Goal: Navigation & Orientation: Find specific page/section

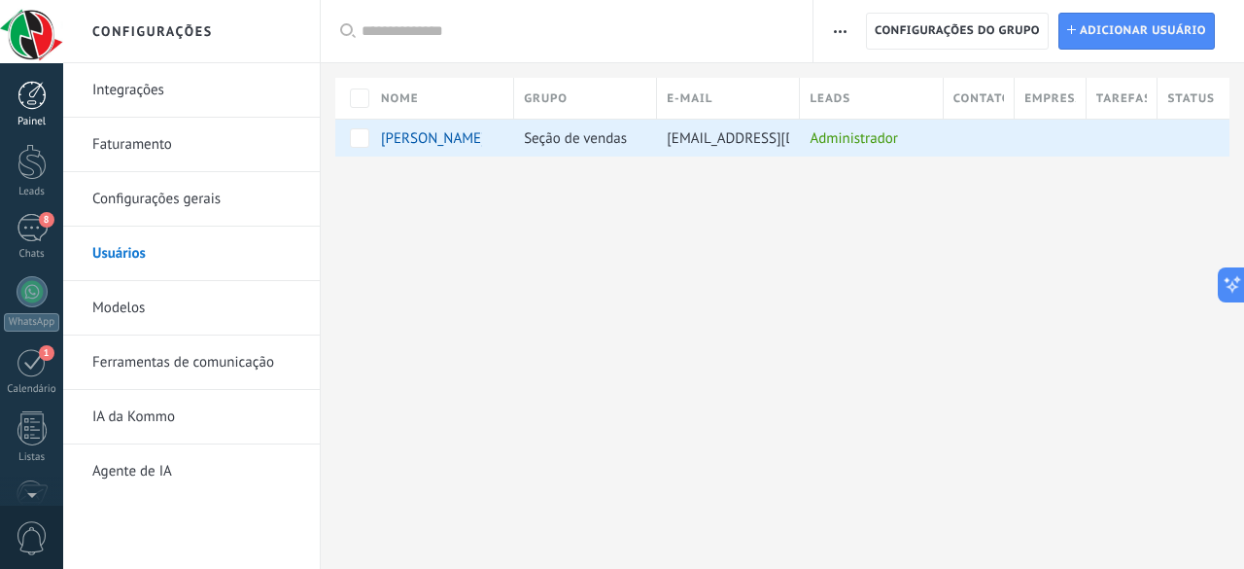
click at [43, 103] on div at bounding box center [31, 95] width 29 height 29
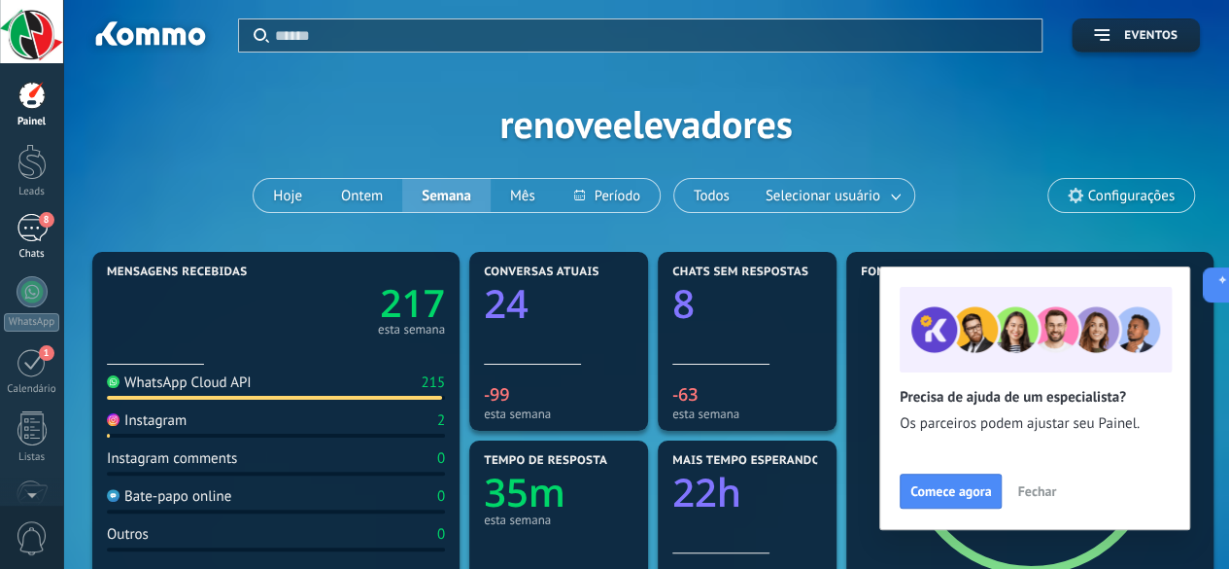
click at [24, 225] on div "8" at bounding box center [32, 228] width 31 height 28
